Goal: Information Seeking & Learning: Learn about a topic

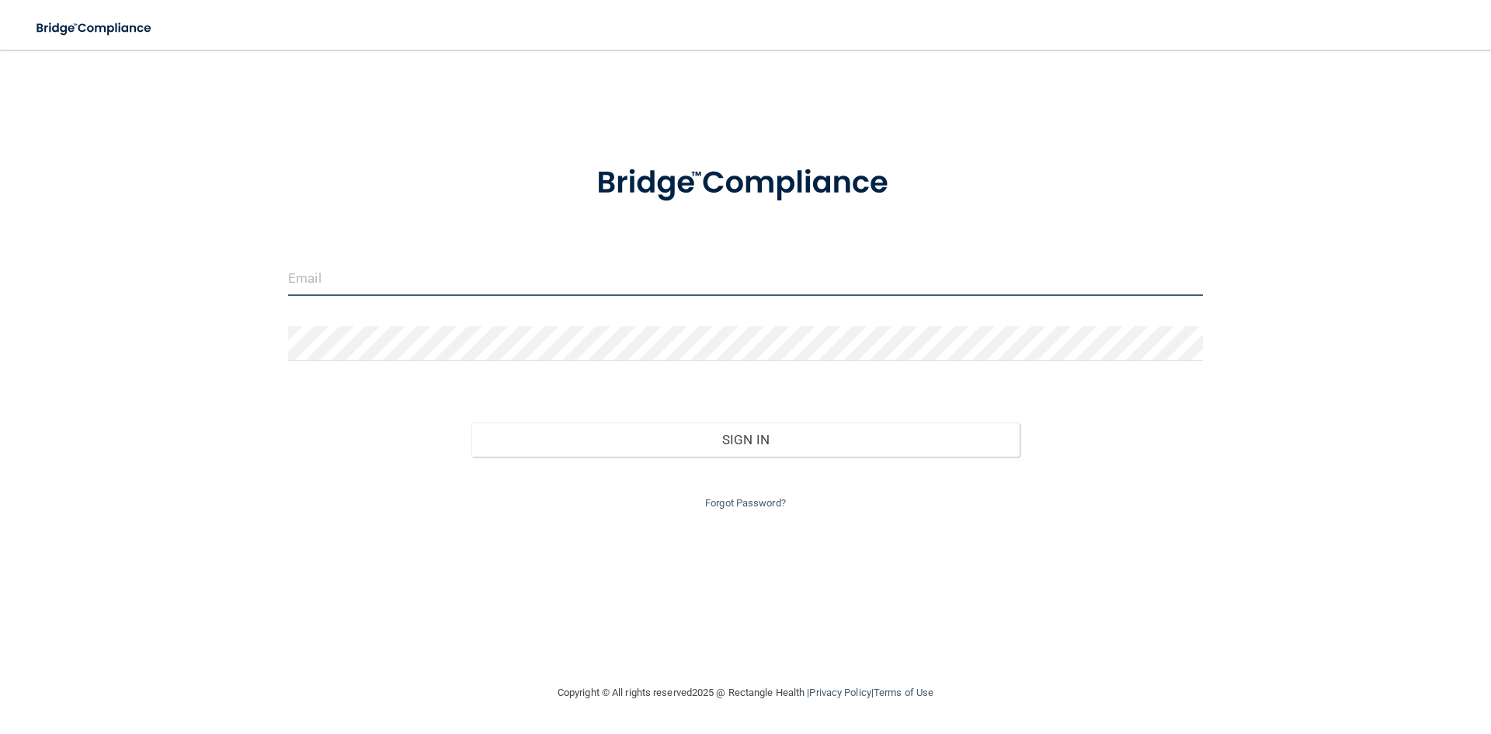
click at [347, 280] on input "email" at bounding box center [745, 278] width 915 height 35
type input "[EMAIL_ADDRESS][DOMAIN_NAME]"
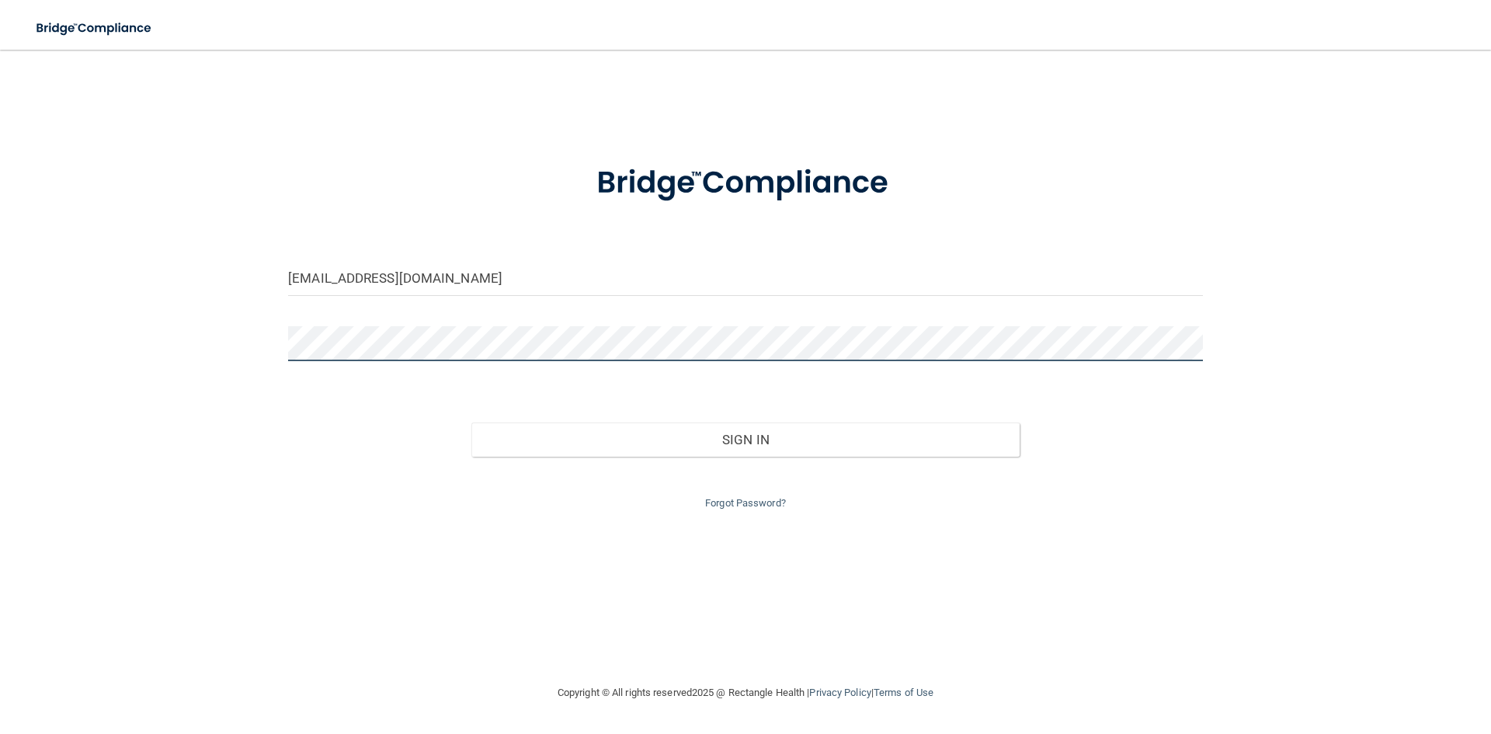
click at [471, 422] on button "Sign In" at bounding box center [745, 439] width 549 height 34
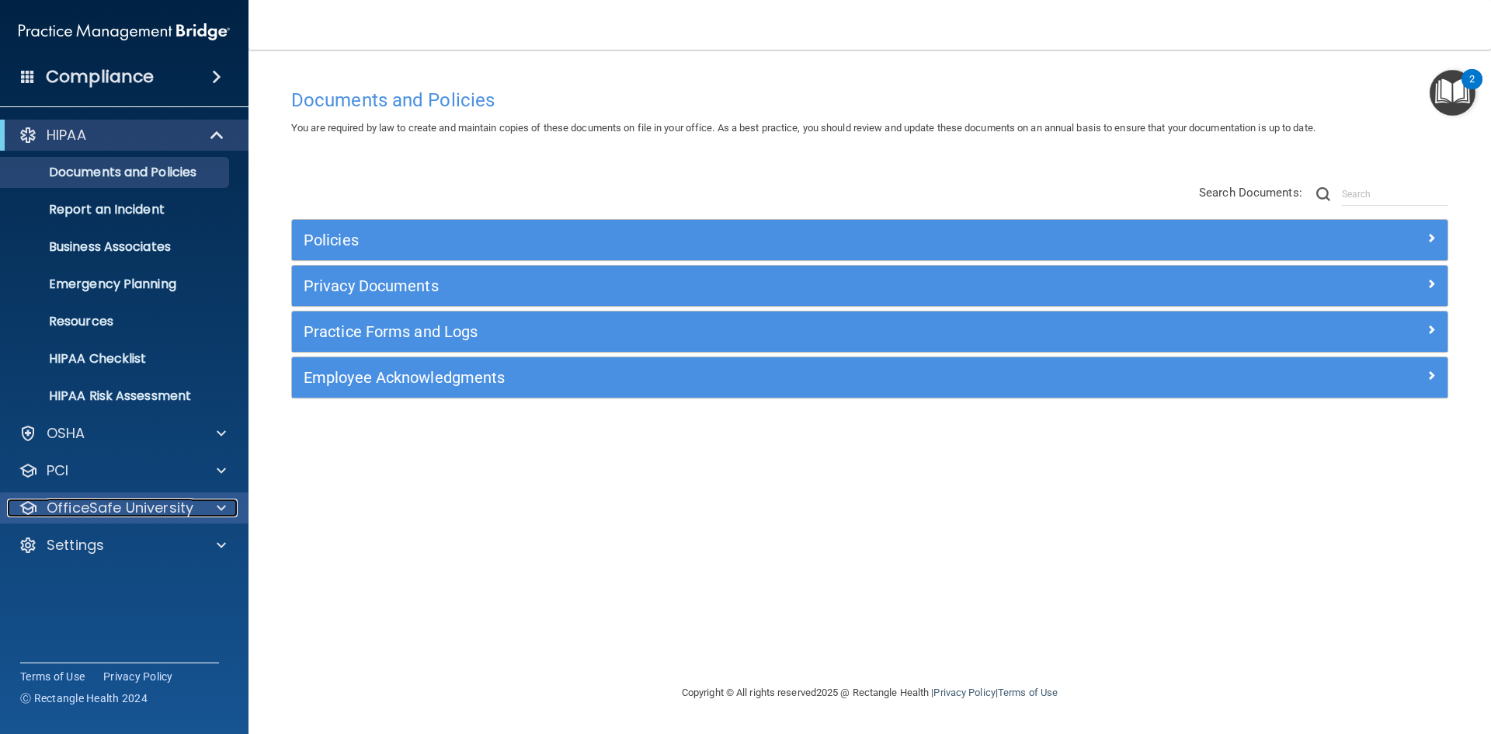
click at [166, 506] on p "OfficeSafe University" at bounding box center [120, 507] width 147 height 19
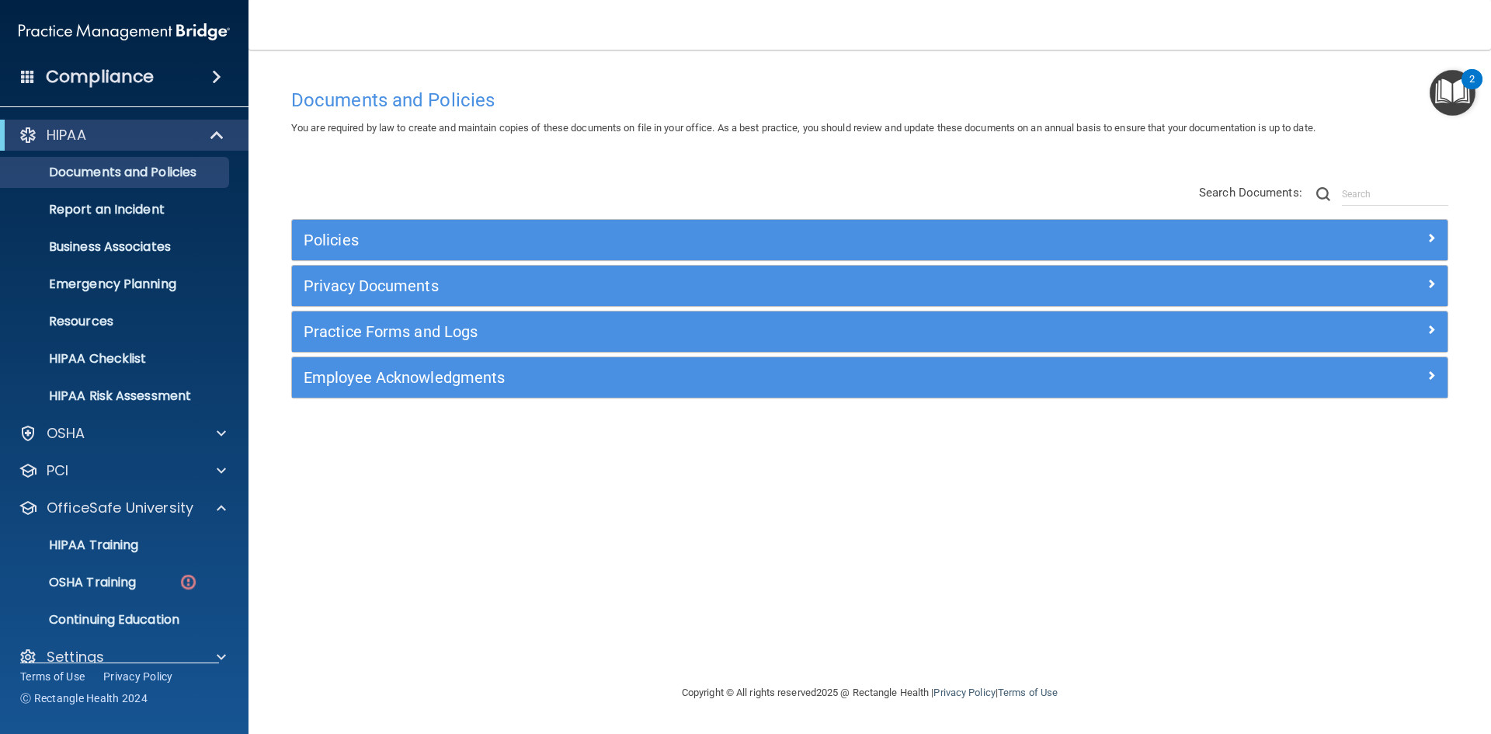
click at [90, 486] on div "HIPAA Documents and Policies Report an Incident Business Associates Emergency P…" at bounding box center [124, 398] width 249 height 571
click at [151, 473] on div "PCI" at bounding box center [103, 470] width 193 height 19
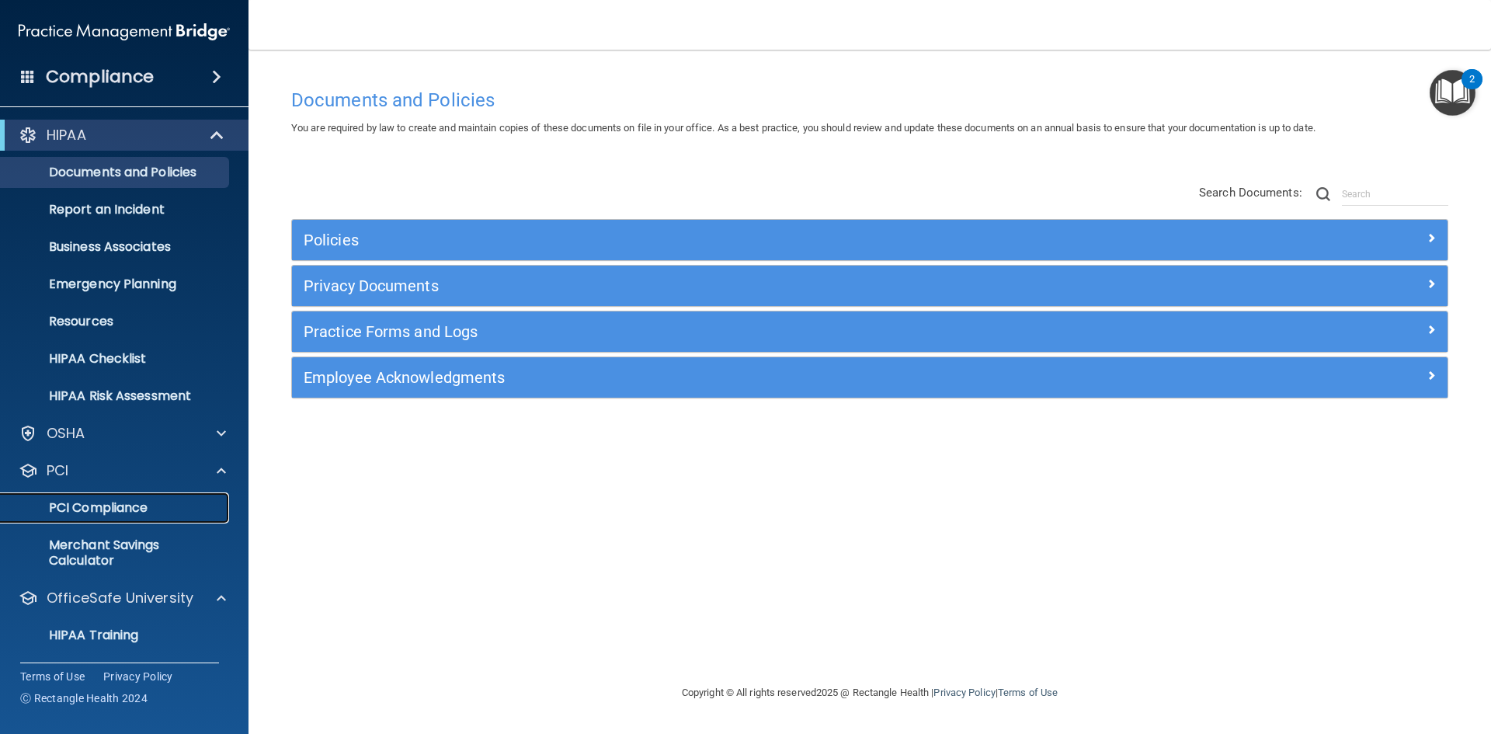
click at [97, 502] on p "PCI Compliance" at bounding box center [116, 508] width 212 height 16
